Goal: Check status: Check status

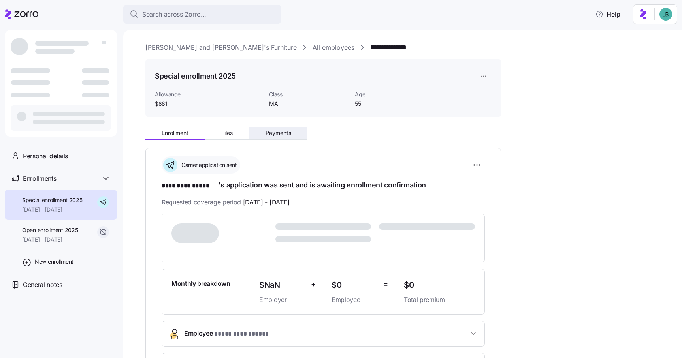
click at [284, 135] on span "Payments" at bounding box center [278, 133] width 26 height 6
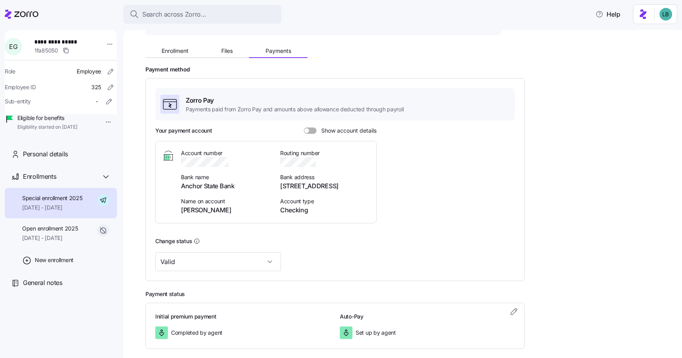
scroll to position [120, 0]
